Goal: Task Accomplishment & Management: Complete application form

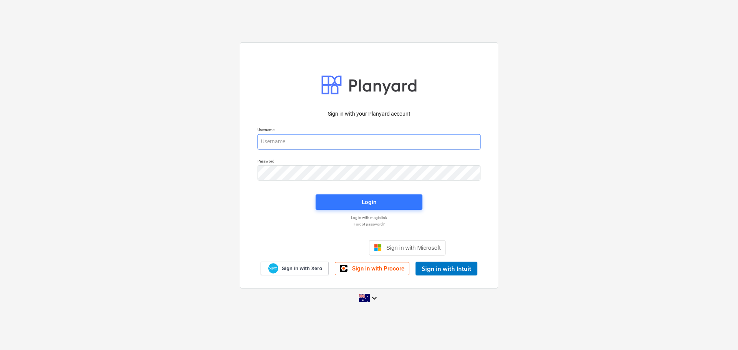
click at [317, 142] on input "email" at bounding box center [368, 141] width 223 height 15
type input "[PERSON_NAME][EMAIL_ADDRESS][DOMAIN_NAME]"
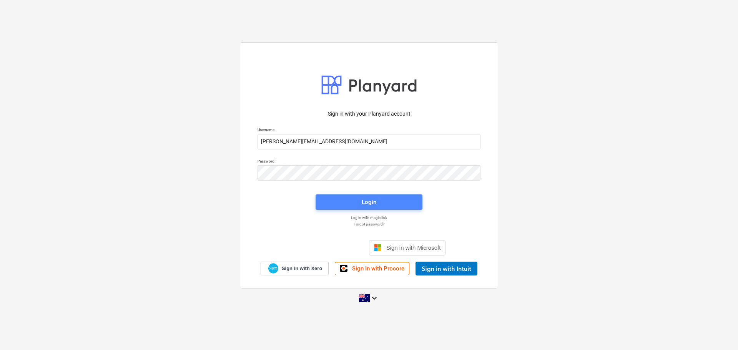
click at [378, 201] on span "Login" at bounding box center [369, 202] width 88 height 10
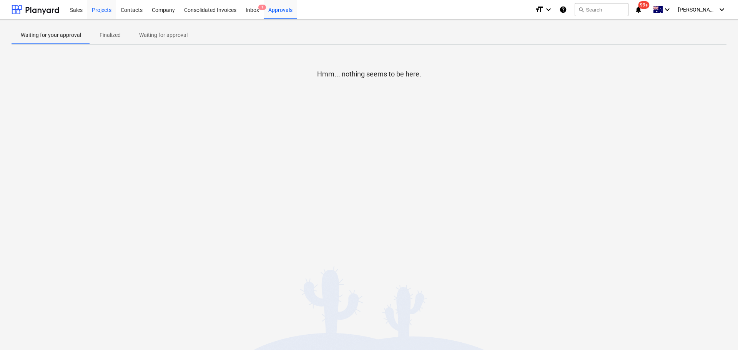
click at [105, 10] on div "Projects" at bounding box center [101, 10] width 29 height 20
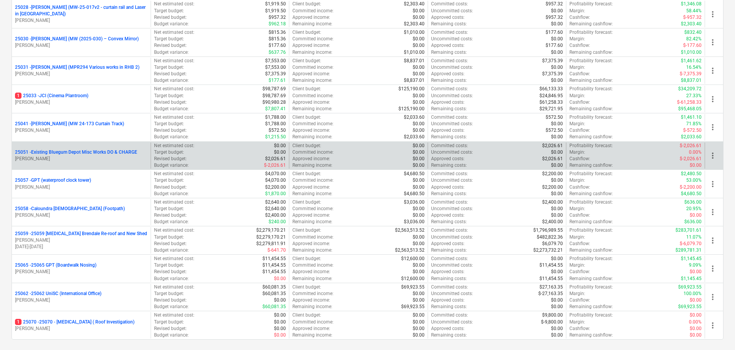
scroll to position [346, 0]
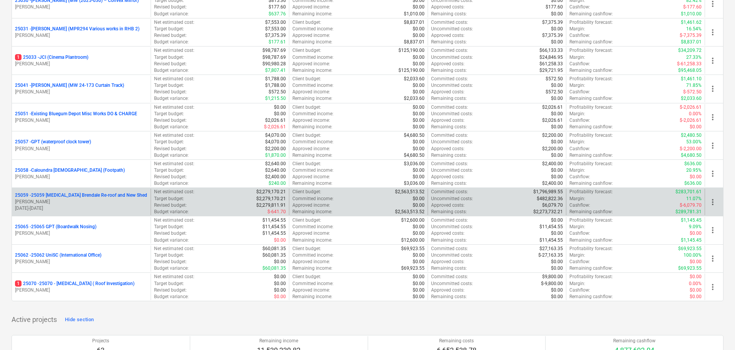
click at [52, 193] on p "25059 - 25059 [MEDICAL_DATA] Brendale Re-roof and New Shed" at bounding box center [81, 195] width 132 height 7
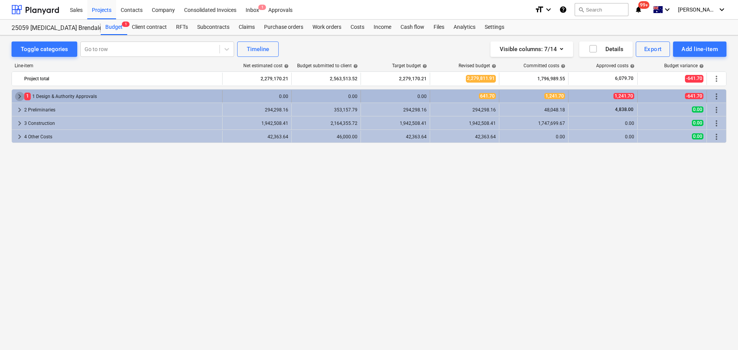
click at [20, 94] on span "keyboard_arrow_right" at bounding box center [19, 96] width 9 height 9
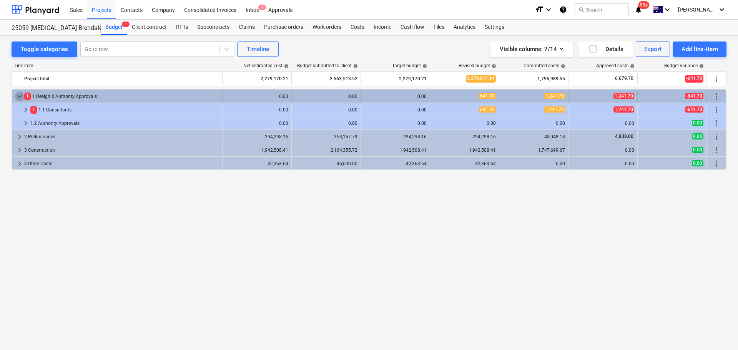
click at [21, 98] on span "keyboard_arrow_down" at bounding box center [19, 96] width 9 height 9
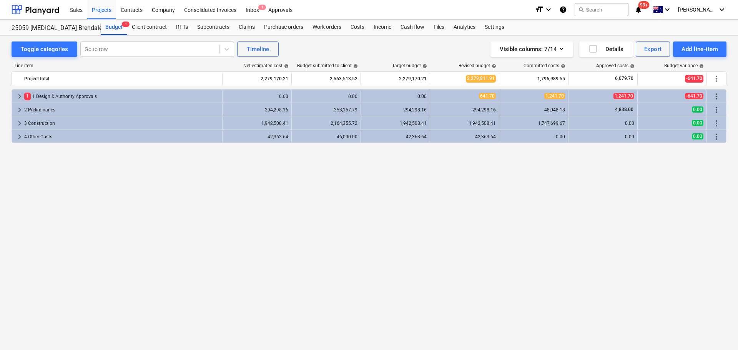
click at [21, 98] on span "keyboard_arrow_right" at bounding box center [19, 96] width 9 height 9
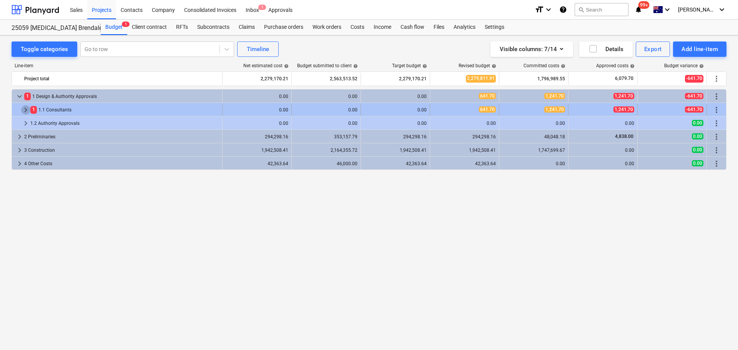
click at [25, 111] on span "keyboard_arrow_right" at bounding box center [25, 109] width 9 height 9
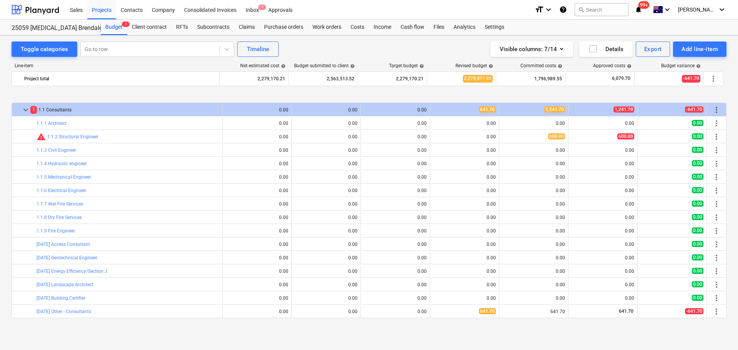
scroll to position [53, 0]
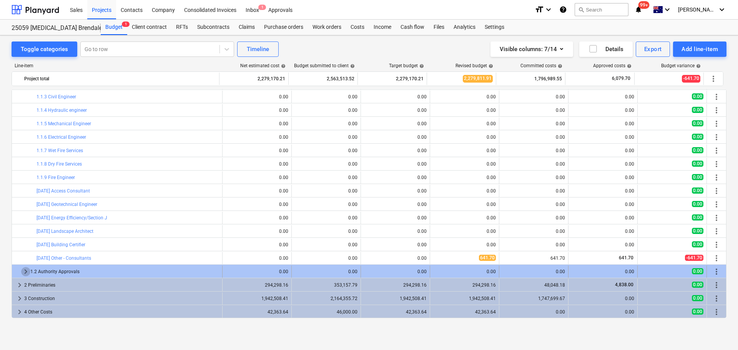
click at [24, 272] on span "keyboard_arrow_right" at bounding box center [25, 271] width 9 height 9
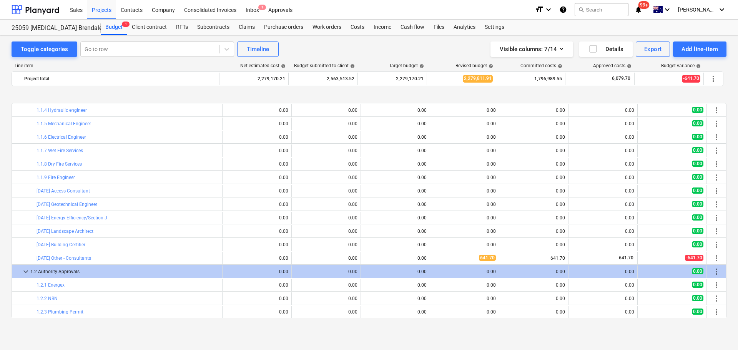
scroll to position [134, 0]
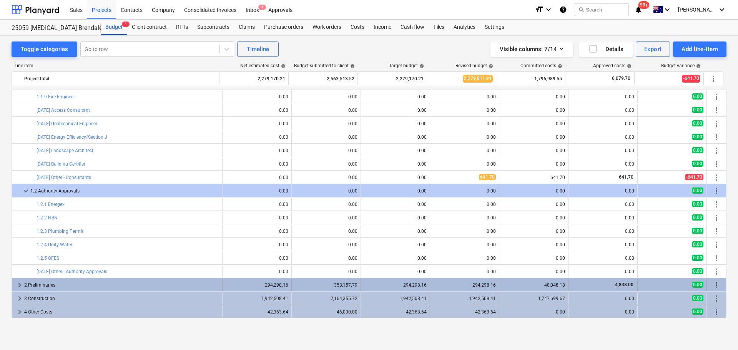
click at [20, 286] on span "keyboard_arrow_right" at bounding box center [19, 284] width 9 height 9
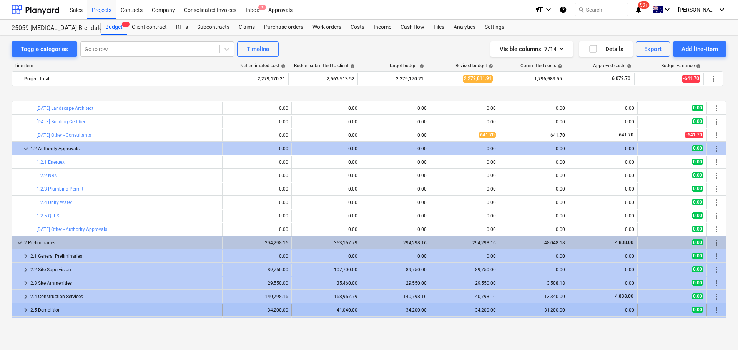
scroll to position [215, 0]
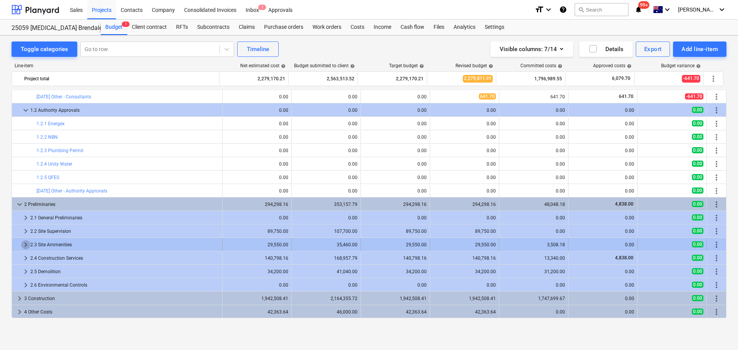
click at [24, 244] on span "keyboard_arrow_right" at bounding box center [25, 244] width 9 height 9
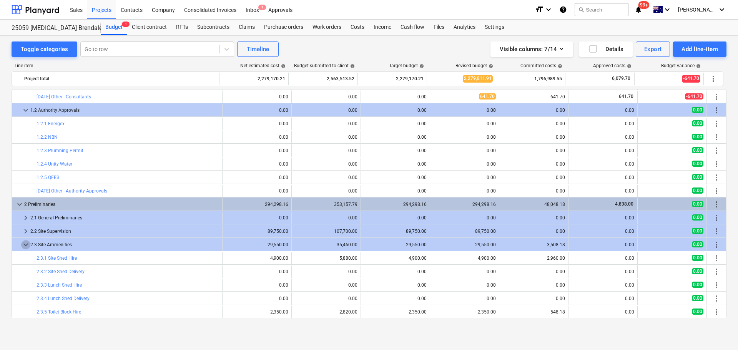
click at [24, 244] on span "keyboard_arrow_down" at bounding box center [25, 244] width 9 height 9
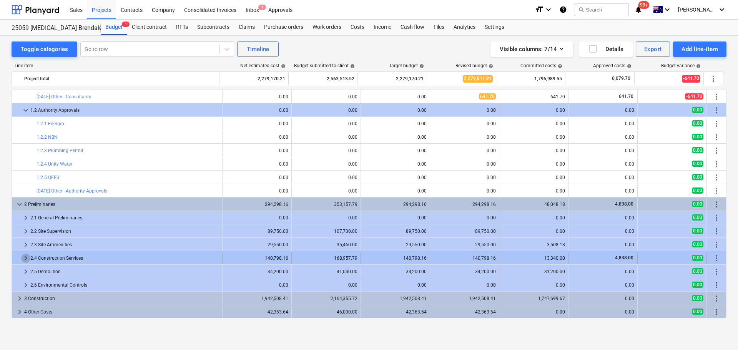
click at [27, 260] on span "keyboard_arrow_right" at bounding box center [25, 258] width 9 height 9
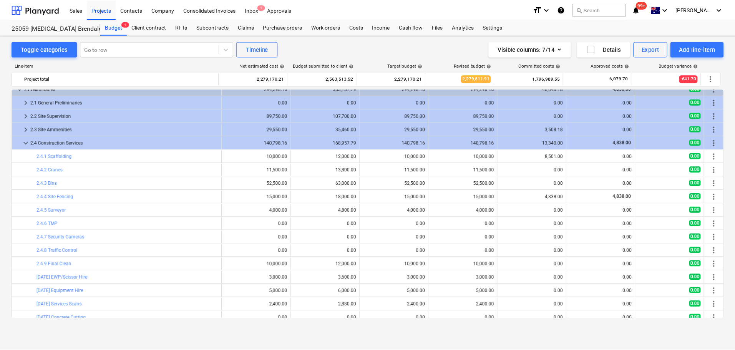
scroll to position [368, 0]
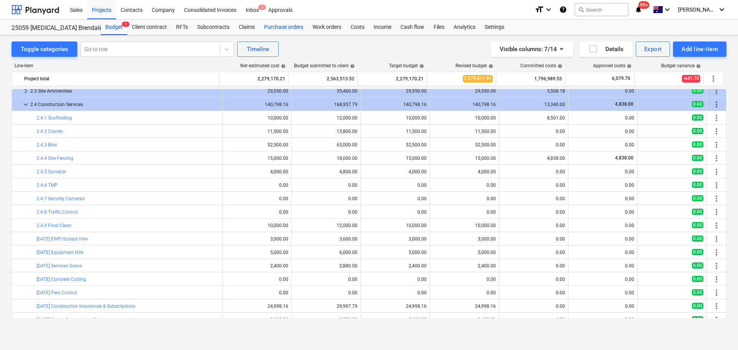
click at [284, 28] on div "Purchase orders" at bounding box center [283, 27] width 48 height 15
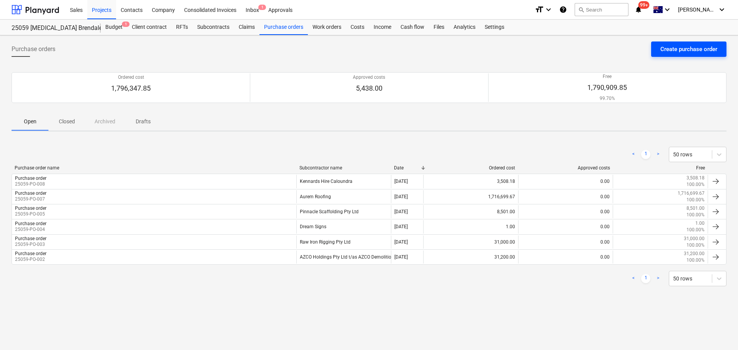
click at [681, 46] on div "Create purchase order" at bounding box center [688, 49] width 57 height 10
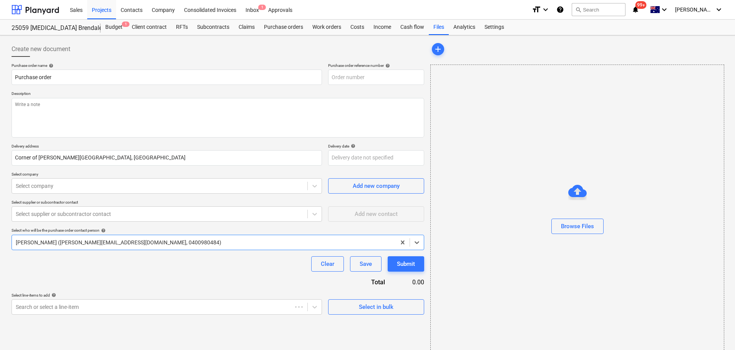
type textarea "x"
type input "25059-PO-009"
click at [78, 117] on textarea at bounding box center [218, 118] width 413 height 40
type textarea "x"
type textarea "-"
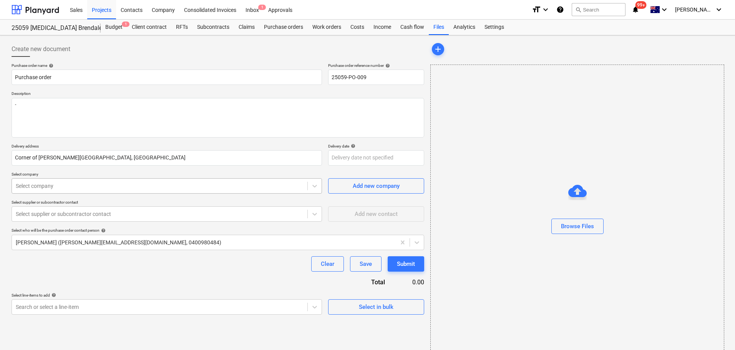
type textarea "x"
click at [69, 187] on div at bounding box center [160, 186] width 288 height 8
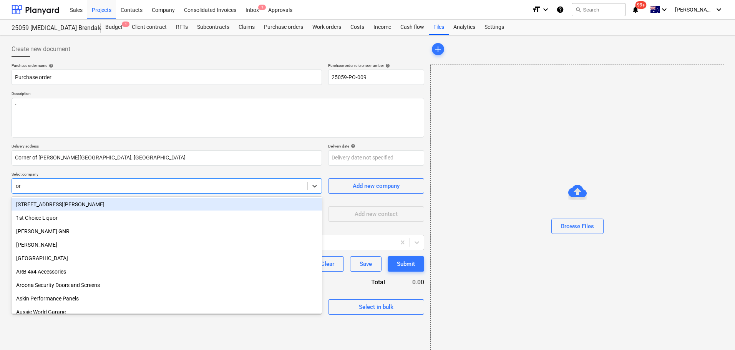
type input "o"
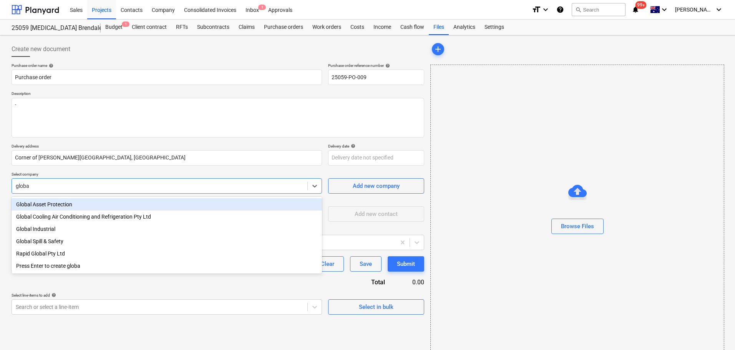
type input "global"
click at [60, 206] on div "Global Asset Protection" at bounding box center [167, 204] width 310 height 12
type textarea "x"
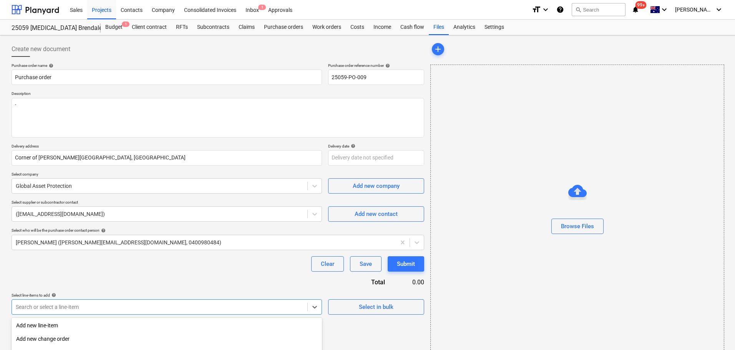
scroll to position [85, 0]
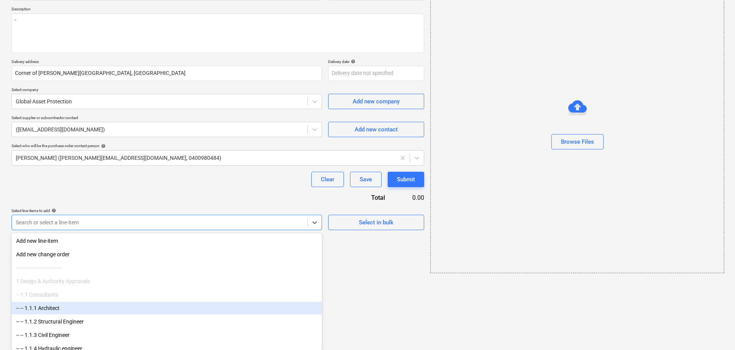
click at [304, 266] on body "Sales Projects Contacts Company Consolidated Invoices Inbox 1 Approvals format_…" at bounding box center [367, 90] width 735 height 350
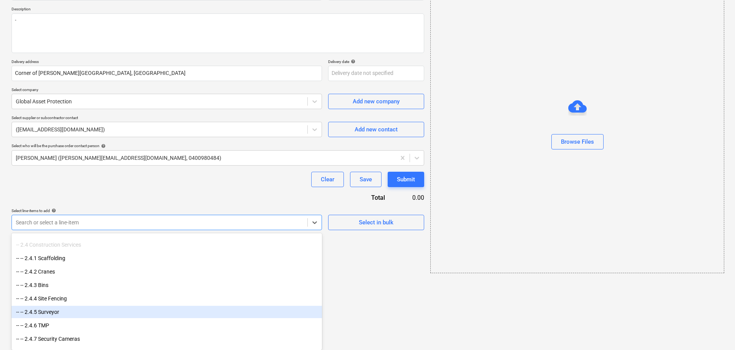
scroll to position [692, 0]
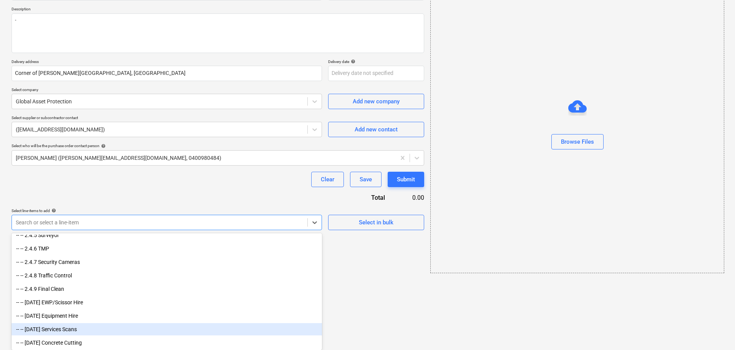
click at [63, 328] on div "-- -- [DATE] Services Scans" at bounding box center [167, 329] width 310 height 12
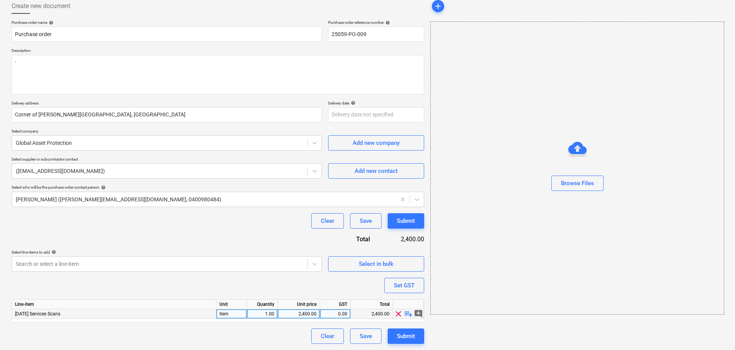
click at [408, 314] on span "playlist_add" at bounding box center [408, 313] width 9 height 9
type textarea "x"
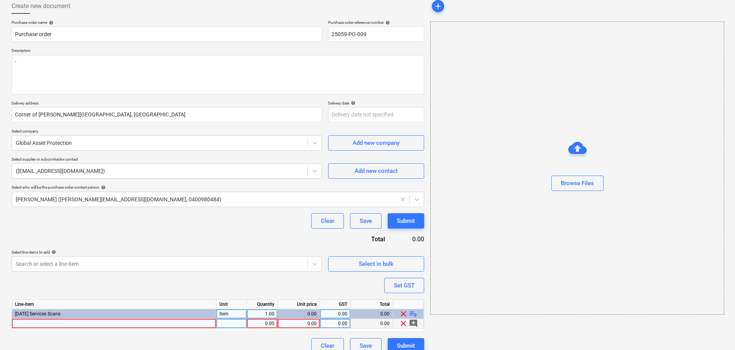
click at [49, 324] on div at bounding box center [114, 324] width 204 height 10
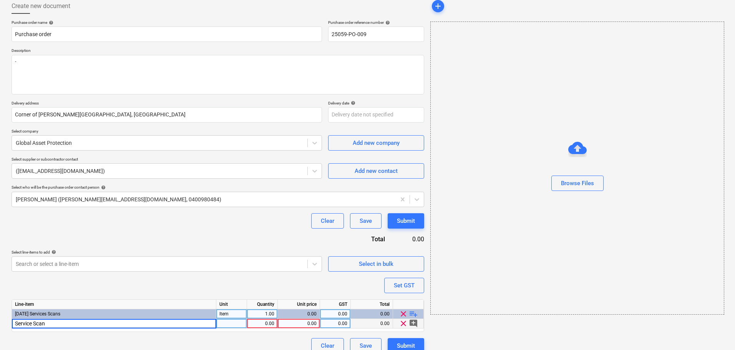
type input "Service Scans"
type textarea "x"
click at [242, 326] on div at bounding box center [231, 324] width 31 height 10
type input "Item"
type textarea "x"
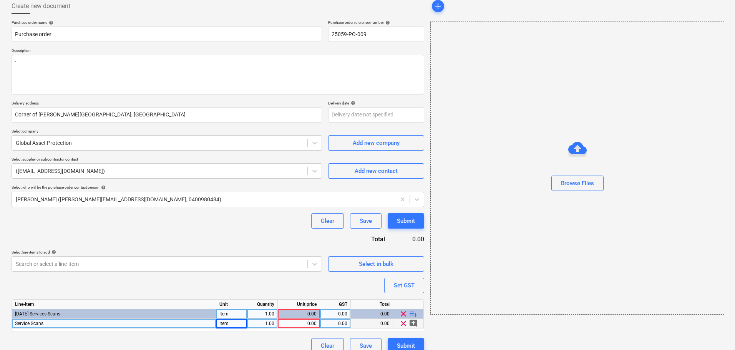
click at [313, 325] on div "0.00" at bounding box center [299, 324] width 36 height 10
type input "1"
type textarea "x"
click at [344, 322] on div "0.00" at bounding box center [335, 324] width 24 height 10
type input "10"
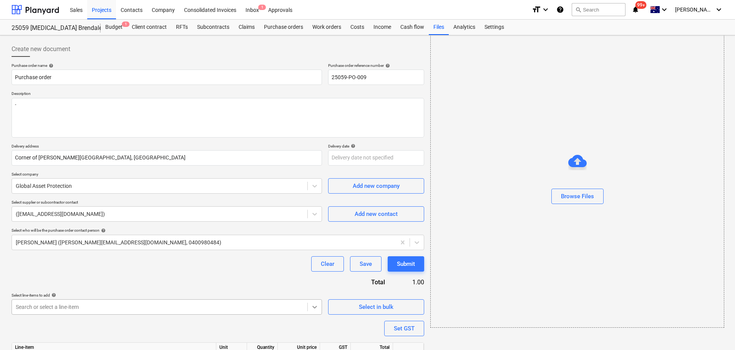
scroll to position [53, 0]
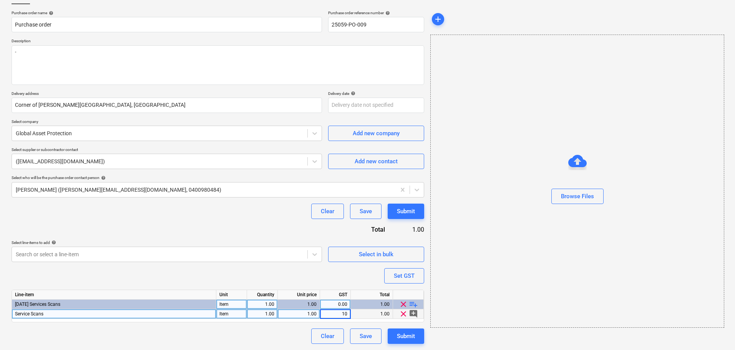
click at [276, 338] on div "Purchase order name help Purchase order Purchase order reference number help 25…" at bounding box center [218, 177] width 413 height 334
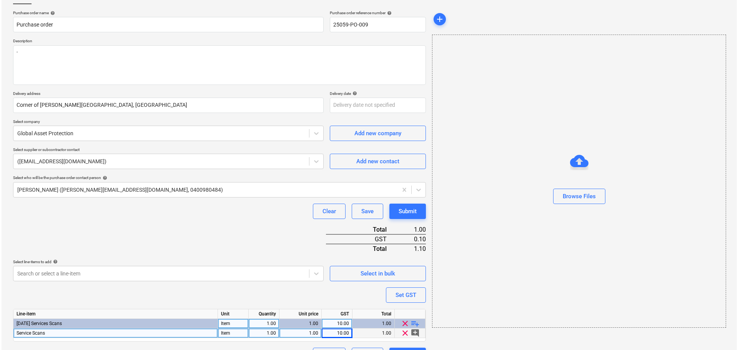
scroll to position [72, 0]
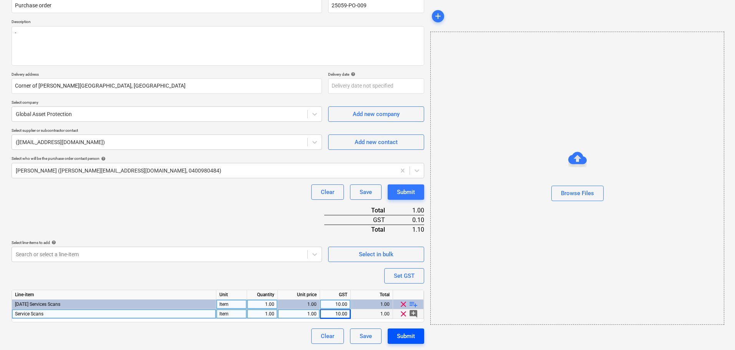
click at [410, 339] on div "Submit" at bounding box center [406, 336] width 18 height 10
type textarea "x"
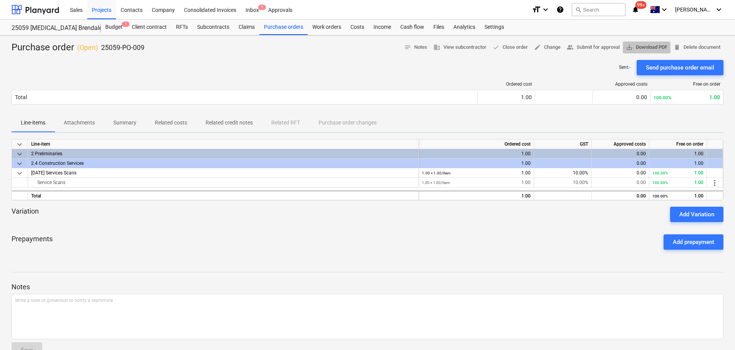
click at [647, 47] on span "save_alt Download PDF" at bounding box center [646, 47] width 41 height 9
click at [337, 229] on div "Prepayments Add prepayment" at bounding box center [368, 242] width 712 height 28
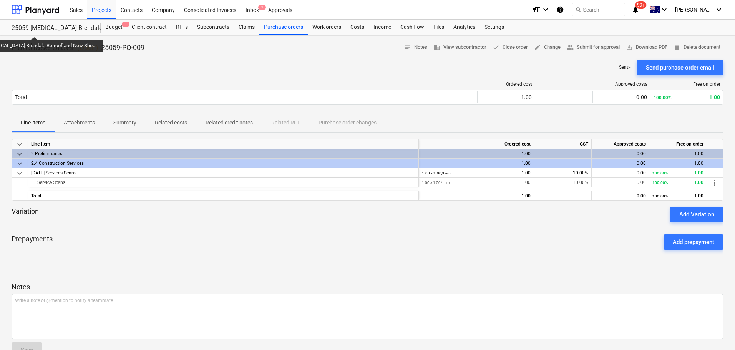
scroll to position [20, 0]
